Goal: Task Accomplishment & Management: Complete application form

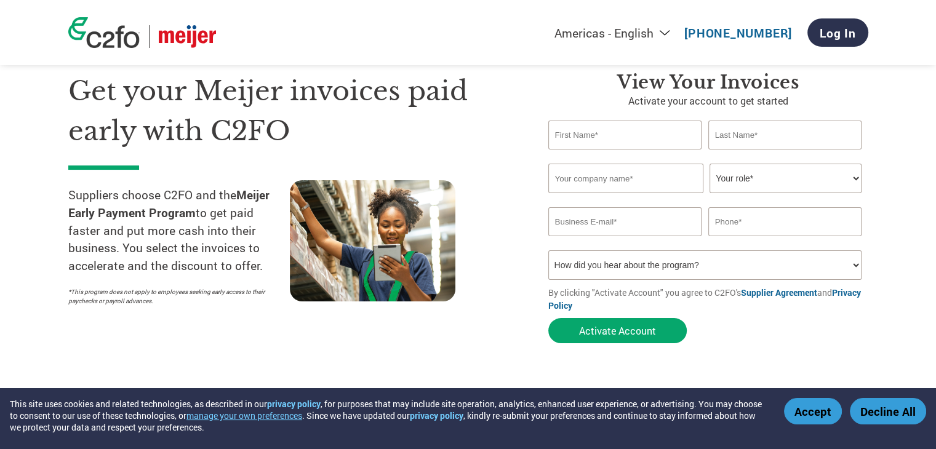
scroll to position [33, 0]
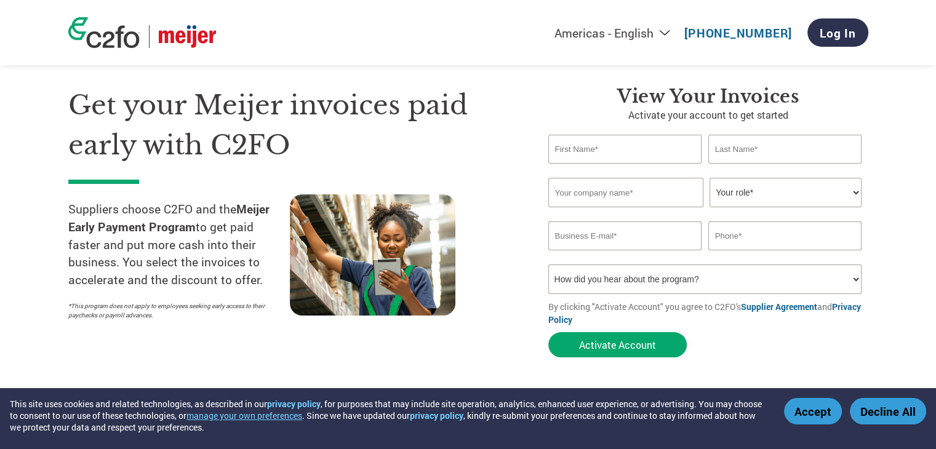
click at [601, 149] on input "text" at bounding box center [625, 149] width 154 height 29
type input "[PERSON_NAME]"
type input "Mac's Wash Pros LLC."
type input "[PERSON_NAME][EMAIL_ADDRESS][DOMAIN_NAME]"
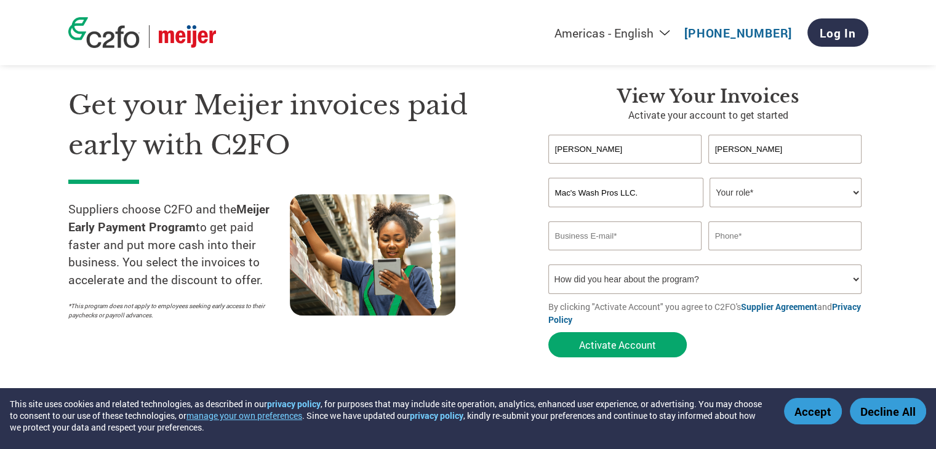
type input "5743987559"
click at [861, 194] on select "Your role* CFO Controller Credit Manager Finance Director Treasurer CEO Preside…" at bounding box center [786, 193] width 152 height 30
select select "CEO"
click at [710, 178] on select "Your role* CFO Controller Credit Manager Finance Director Treasurer CEO Preside…" at bounding box center [786, 193] width 152 height 30
click at [852, 277] on select "How did you hear about the program? Received a letter Email Social Media Online…" at bounding box center [705, 280] width 314 height 30
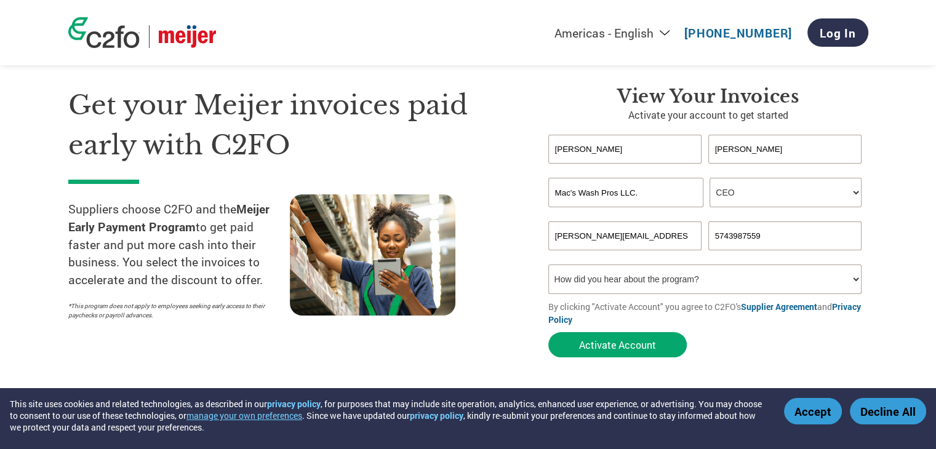
select select "Email"
click at [548, 265] on select "How did you hear about the program? Received a letter Email Social Media Online…" at bounding box center [705, 280] width 314 height 30
click at [643, 348] on button "Activate Account" at bounding box center [617, 344] width 138 height 25
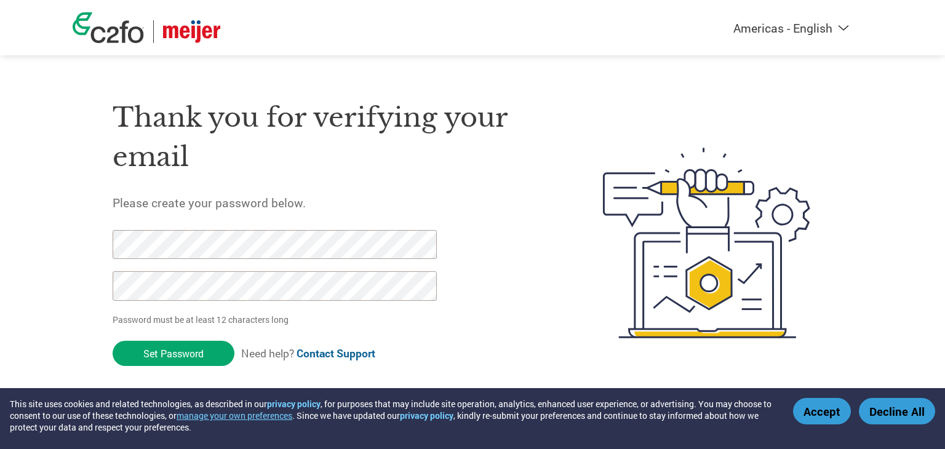
click at [172, 260] on div at bounding box center [268, 271] width 311 height 83
click at [178, 356] on input "Set Password" at bounding box center [174, 353] width 122 height 25
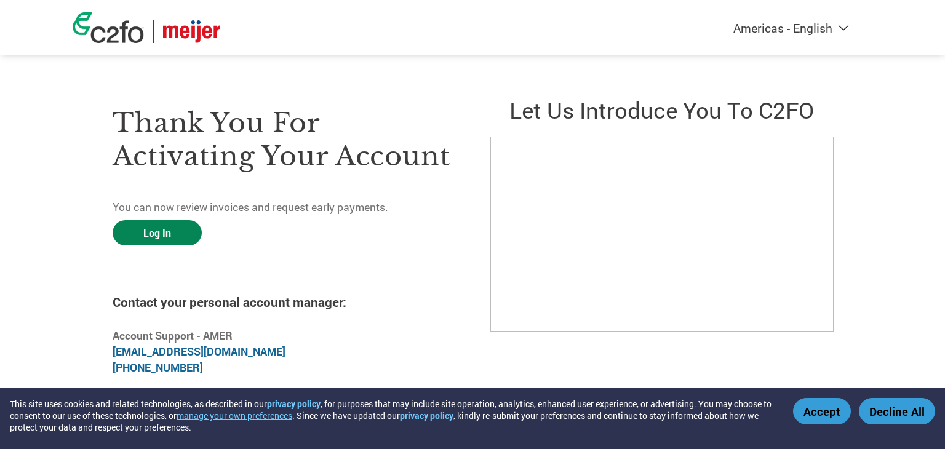
click at [148, 241] on link "Log In" at bounding box center [157, 232] width 89 height 25
